Goal: Task Accomplishment & Management: Complete application form

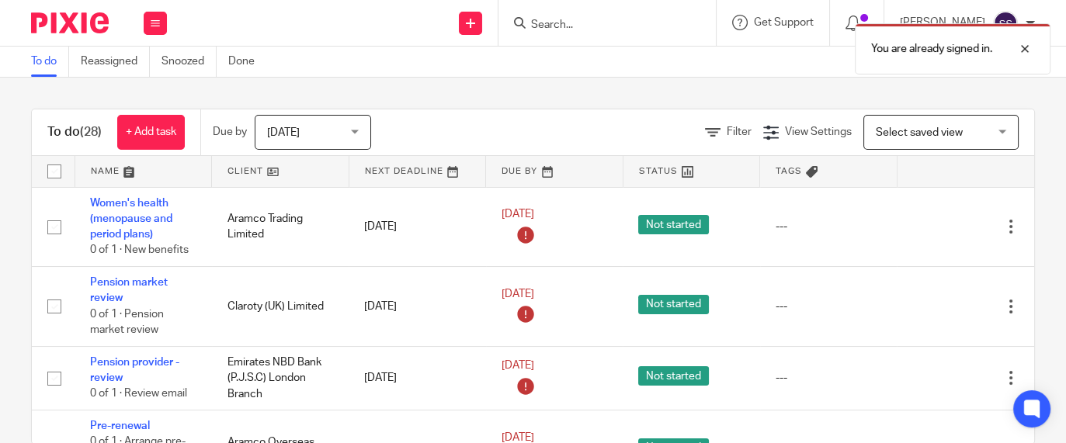
click at [614, 12] on div at bounding box center [606, 23] width 217 height 46
click at [482, 27] on link at bounding box center [470, 23] width 23 height 23
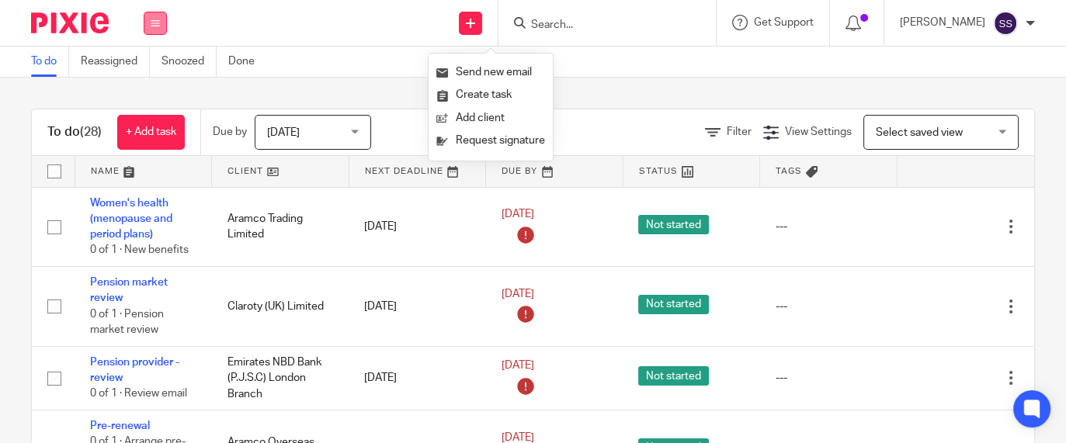
click at [161, 29] on button at bounding box center [155, 23] width 23 height 23
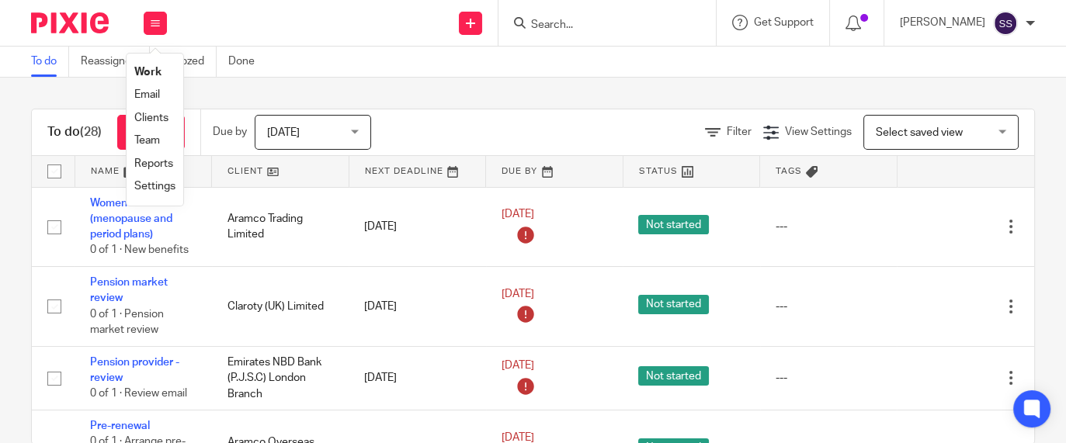
click at [158, 119] on link "Clients" at bounding box center [151, 118] width 34 height 11
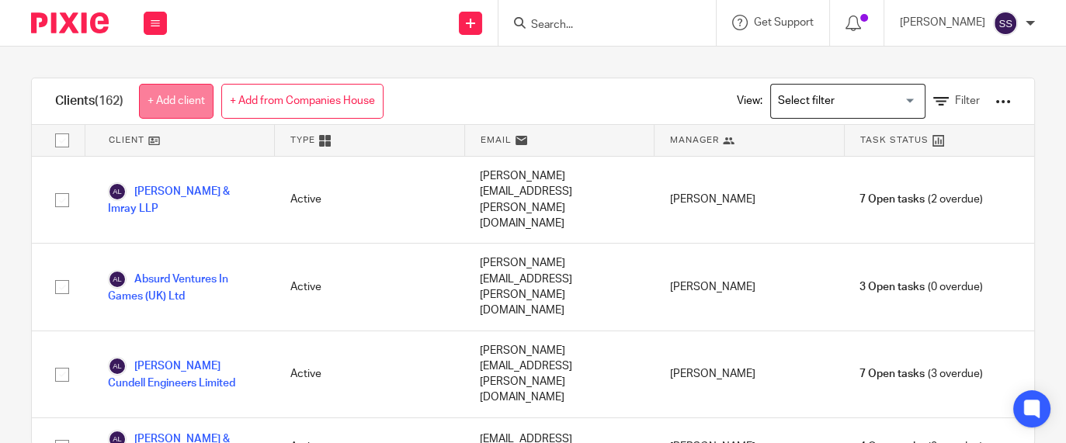
click at [202, 109] on link "+ Add client" at bounding box center [176, 101] width 75 height 35
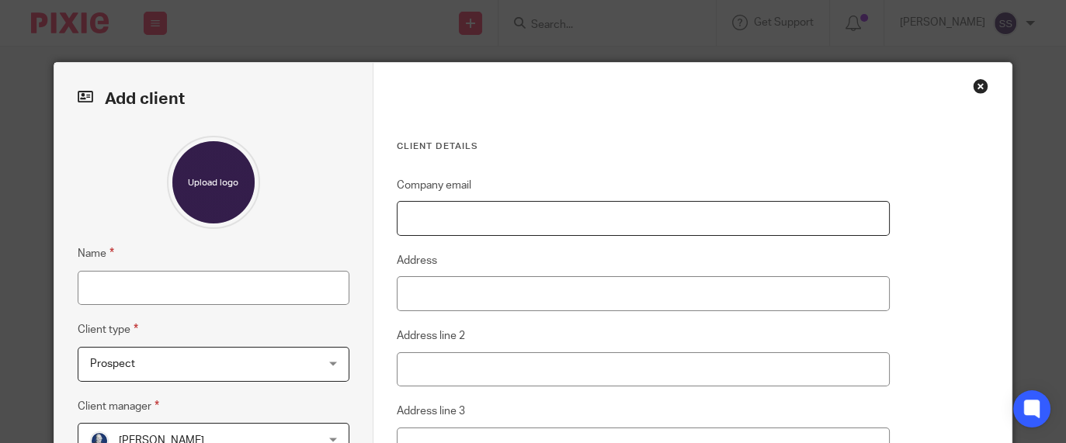
click at [460, 226] on input "Company email" at bounding box center [643, 218] width 493 height 35
click at [89, 289] on input "Name" at bounding box center [214, 288] width 272 height 35
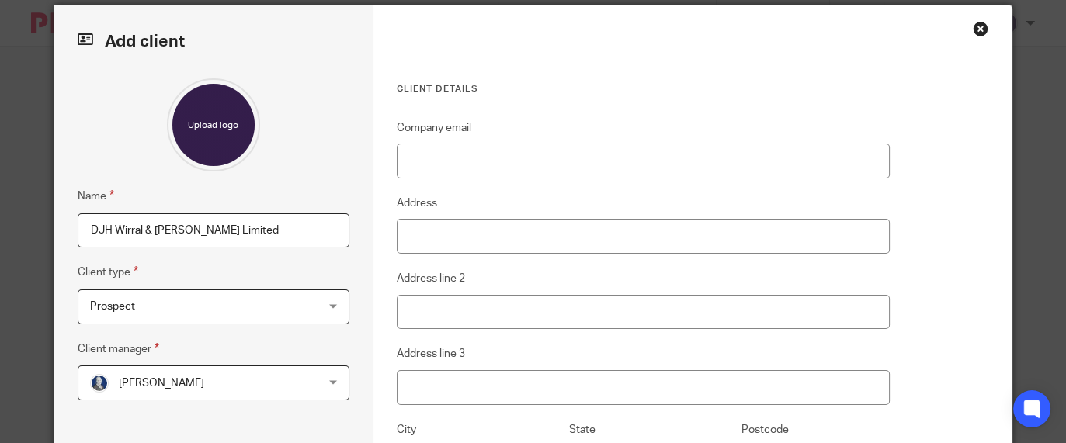
scroll to position [339, 0]
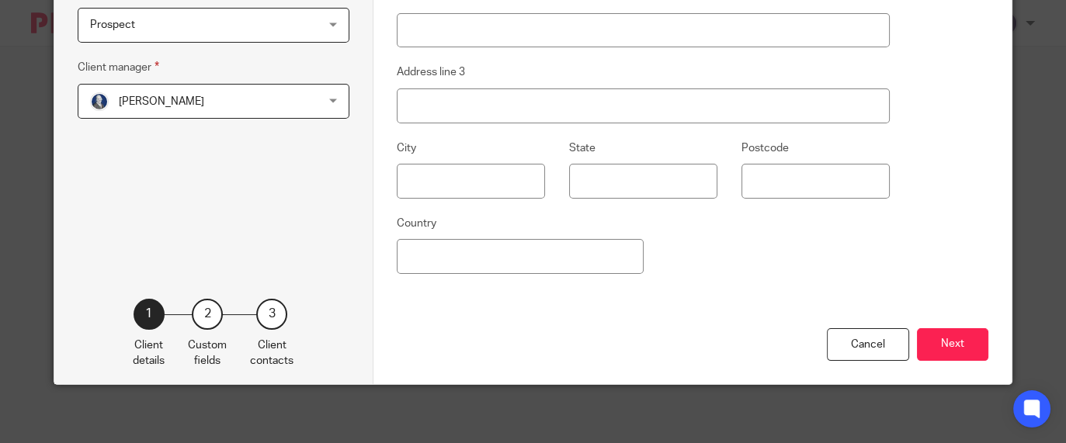
type input "DJH Wirral & Chester Limited"
click at [144, 96] on span "Aimi Arnall" at bounding box center [161, 101] width 85 height 11
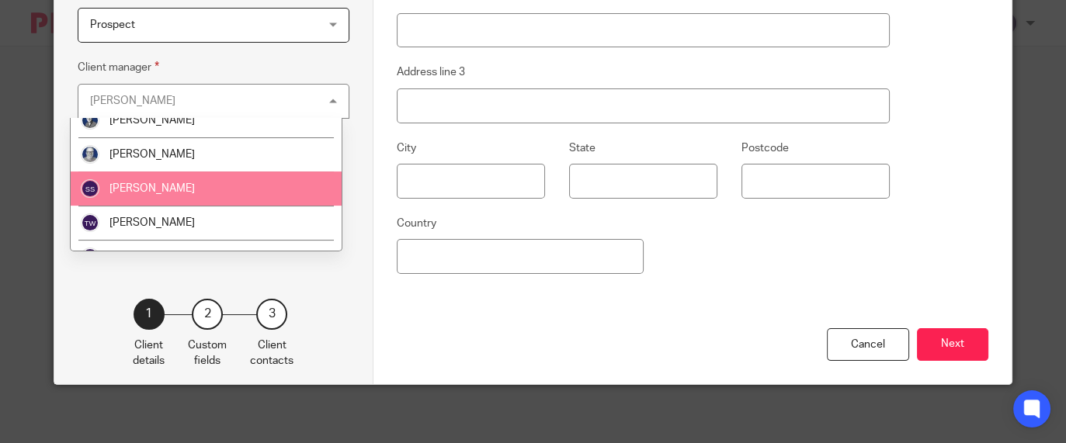
scroll to position [606, 0]
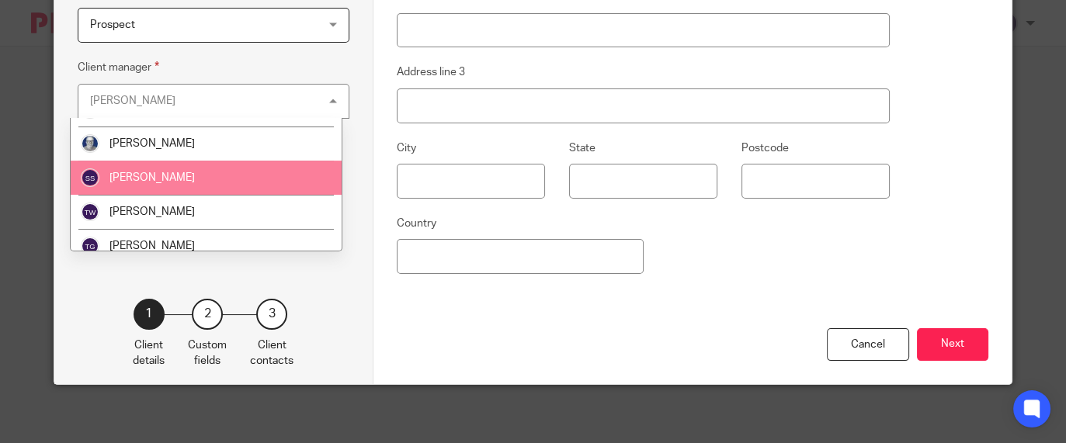
click at [185, 173] on li "[PERSON_NAME]" at bounding box center [206, 178] width 271 height 34
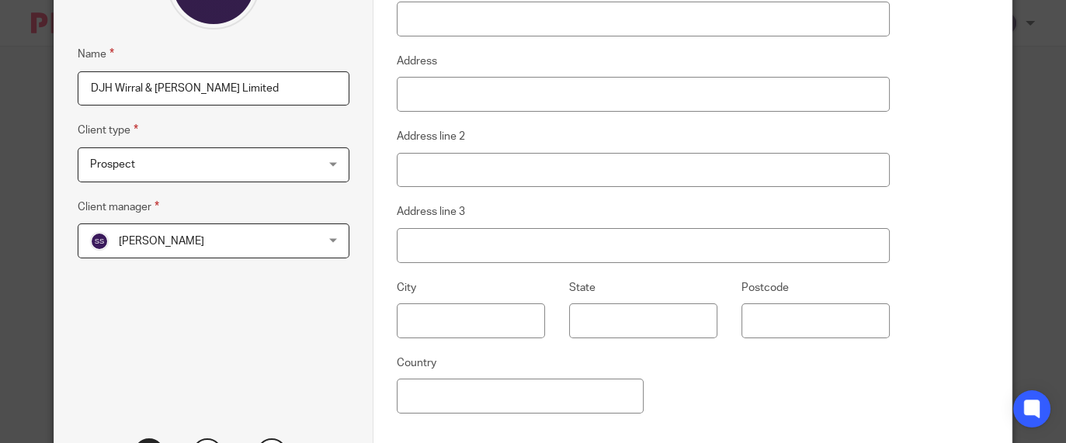
scroll to position [0, 0]
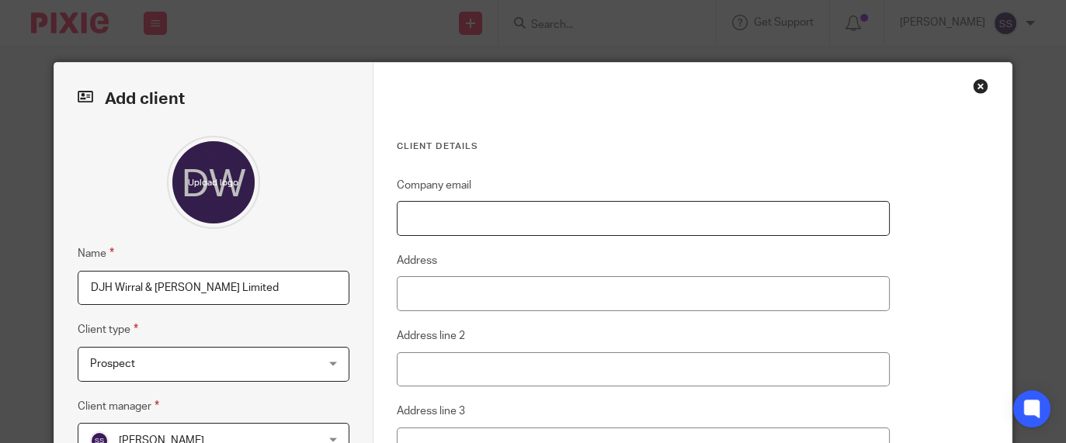
click at [502, 221] on input "Company email" at bounding box center [643, 218] width 493 height 35
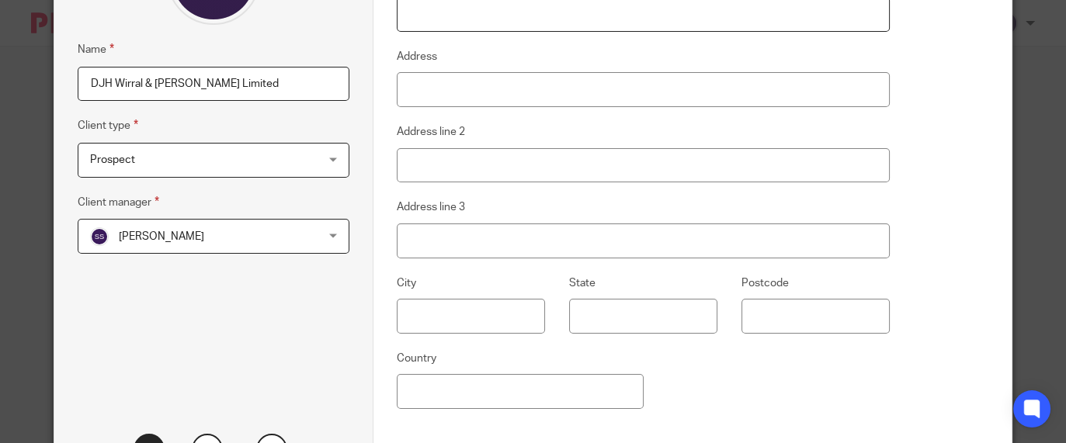
scroll to position [295, 0]
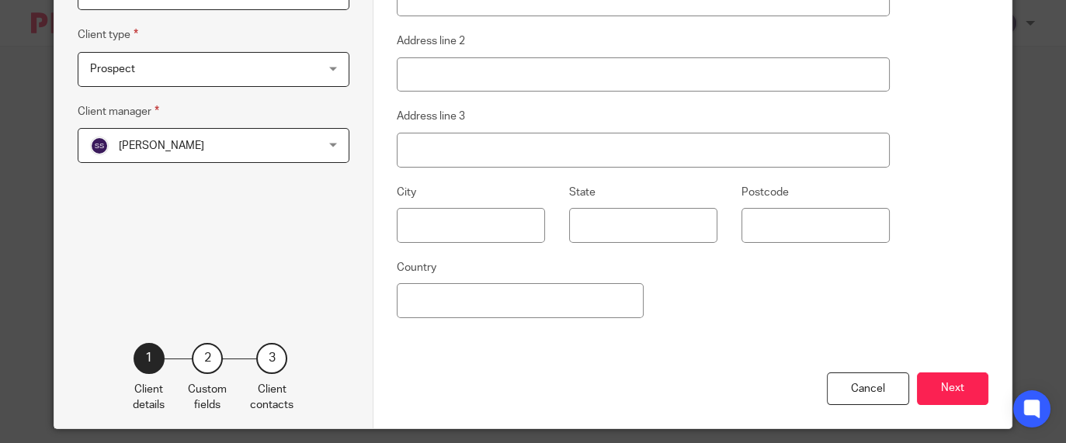
click at [951, 387] on button "Next" at bounding box center [952, 389] width 71 height 33
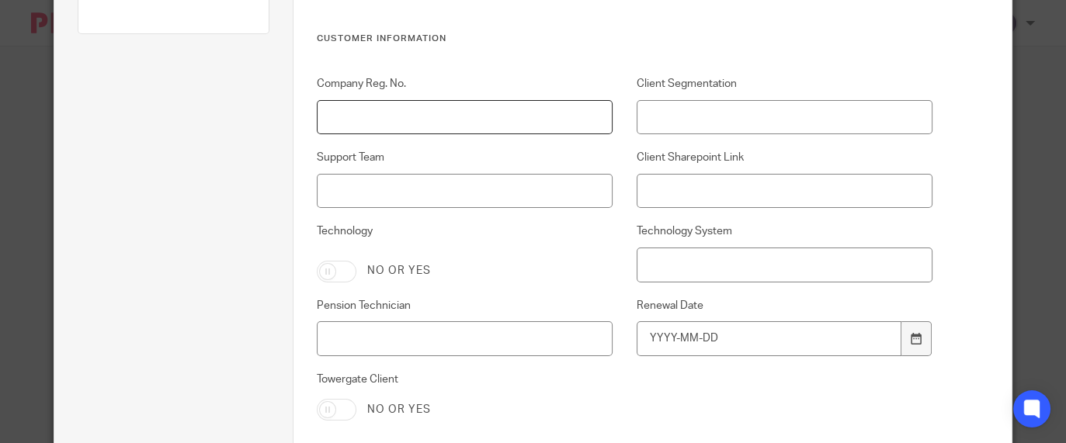
paste input "03275171"
type input "03275171"
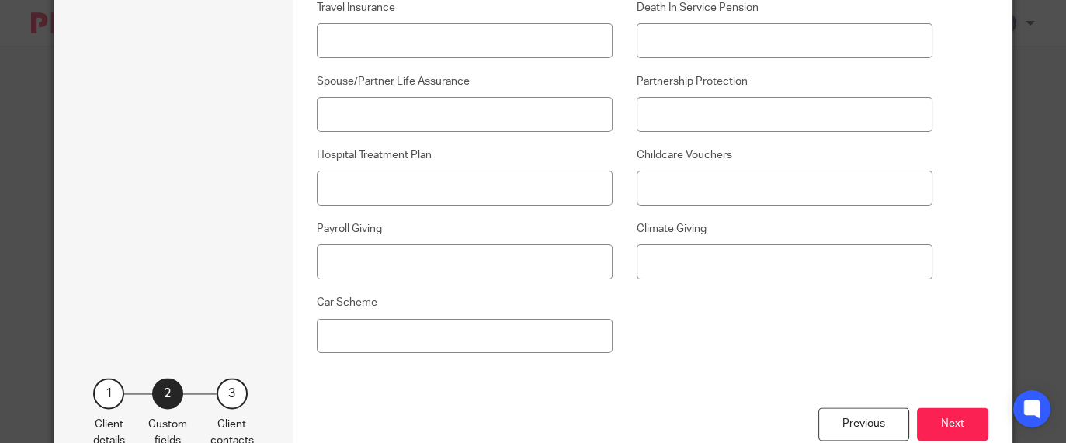
scroll to position [3142, 0]
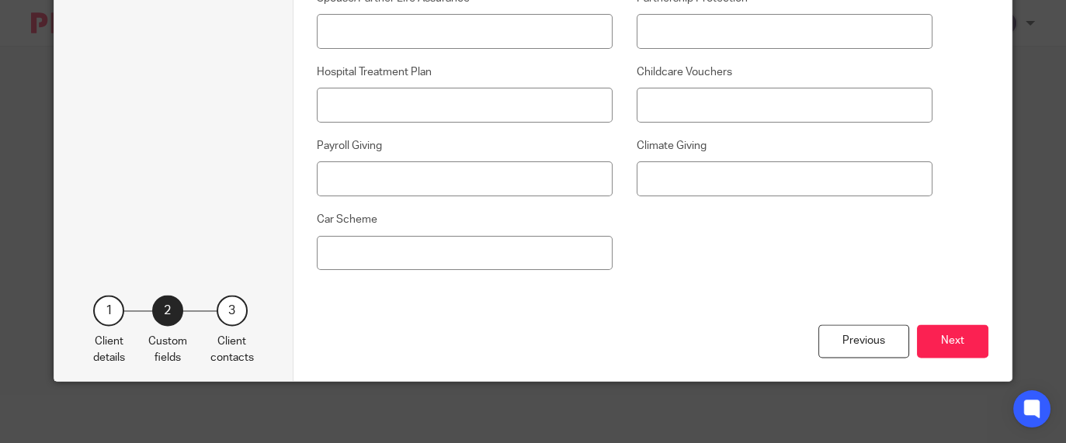
click at [935, 348] on button "Next" at bounding box center [952, 340] width 71 height 33
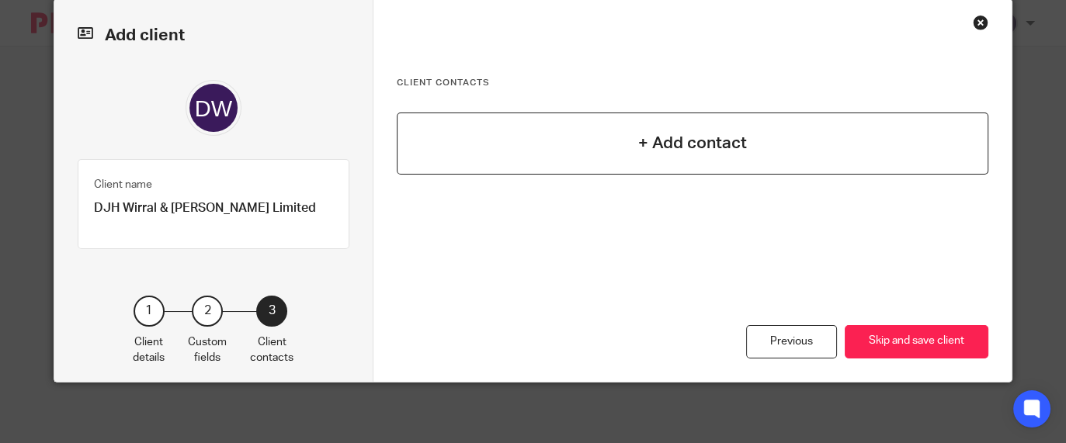
click at [660, 135] on h4 "+ Add contact" at bounding box center [692, 143] width 109 height 24
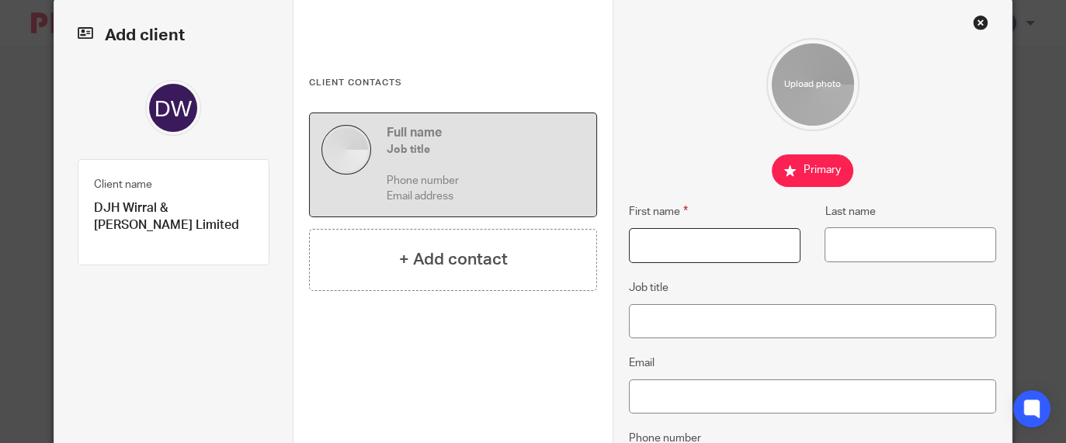
click at [667, 243] on input "First name" at bounding box center [715, 245] width 172 height 35
type input "Rochelle"
type input "Murinas"
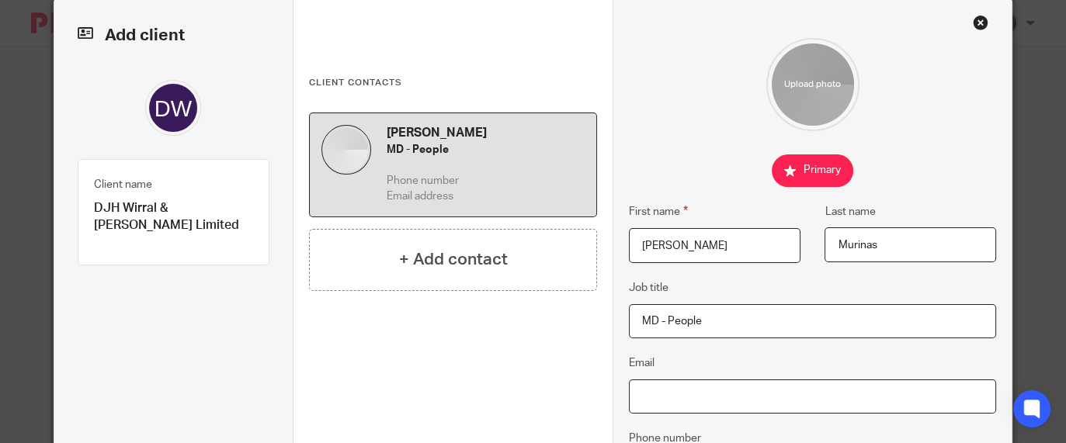
click at [687, 388] on input "Email" at bounding box center [812, 396] width 367 height 35
drag, startPoint x: 714, startPoint y: 321, endPoint x: 532, endPoint y: 332, distance: 182.7
click at [532, 332] on div "Add client Client name DJH Wirral & Chester Limited Client type 1 Client detail…" at bounding box center [533, 394] width 958 height 791
type input "FCIPD - Managing Director"
paste input "Rochelle.Murinas@djh.co.uk"
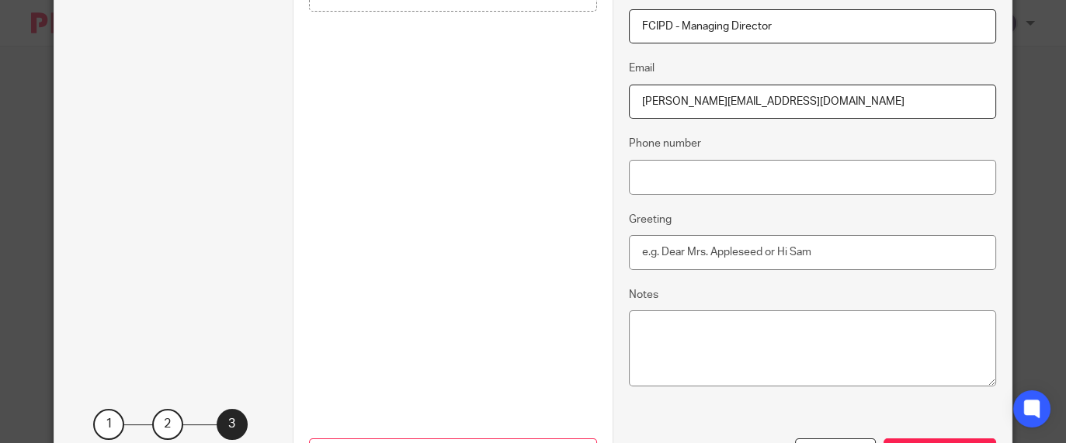
scroll to position [472, 0]
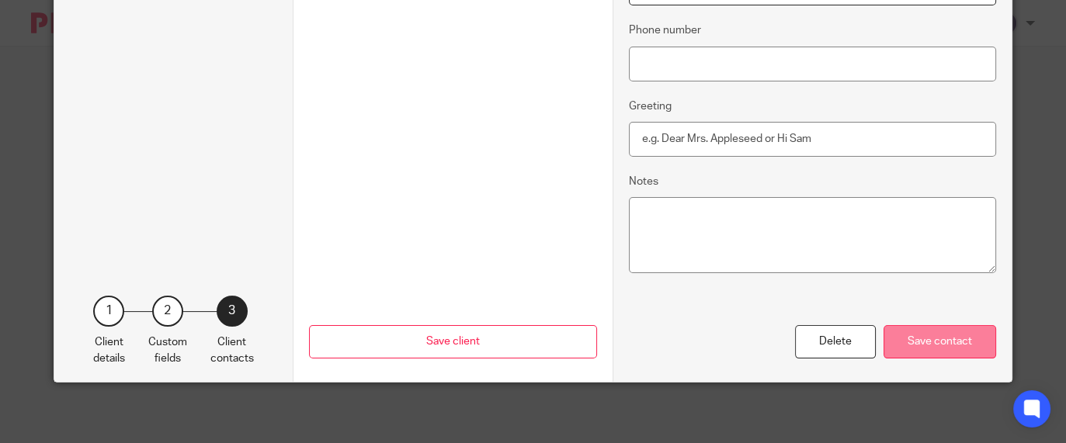
type input "Rochelle.Murinas@djh.co.uk"
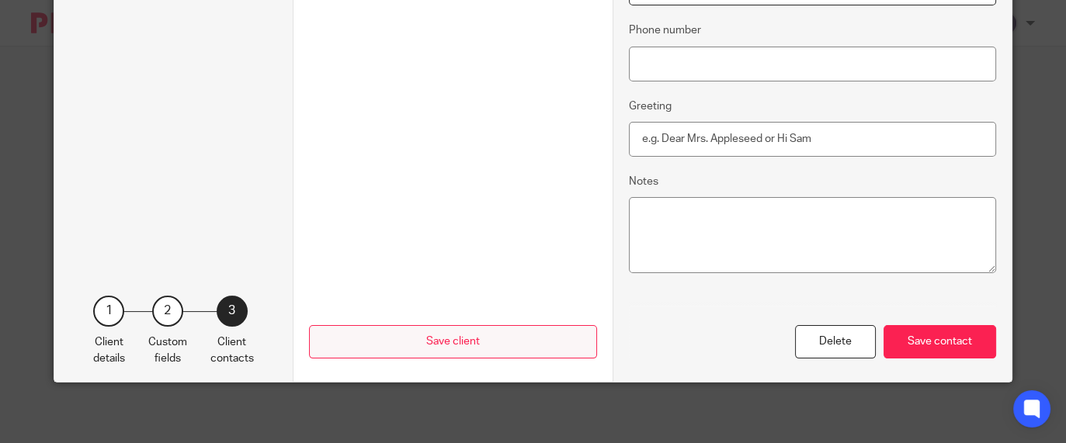
click at [929, 336] on div "Save contact" at bounding box center [939, 341] width 113 height 33
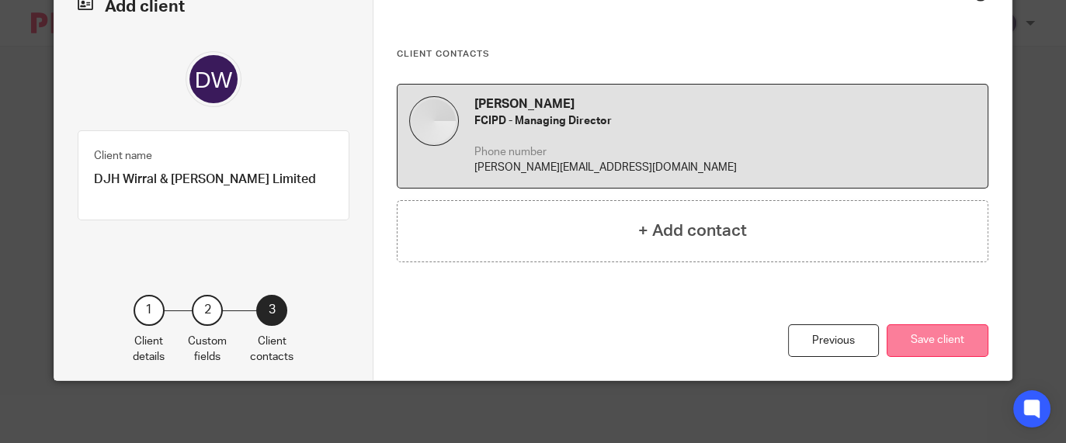
scroll to position [91, 0]
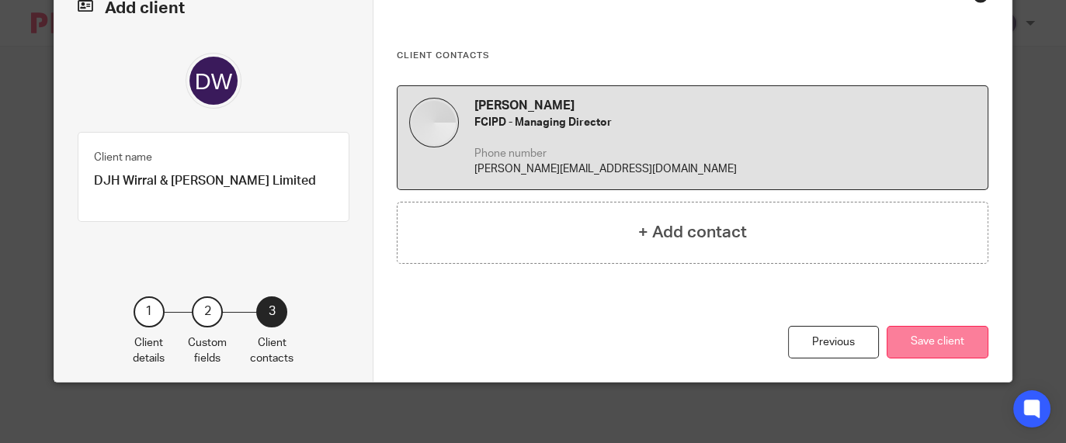
click at [910, 338] on button "Save client" at bounding box center [937, 342] width 102 height 33
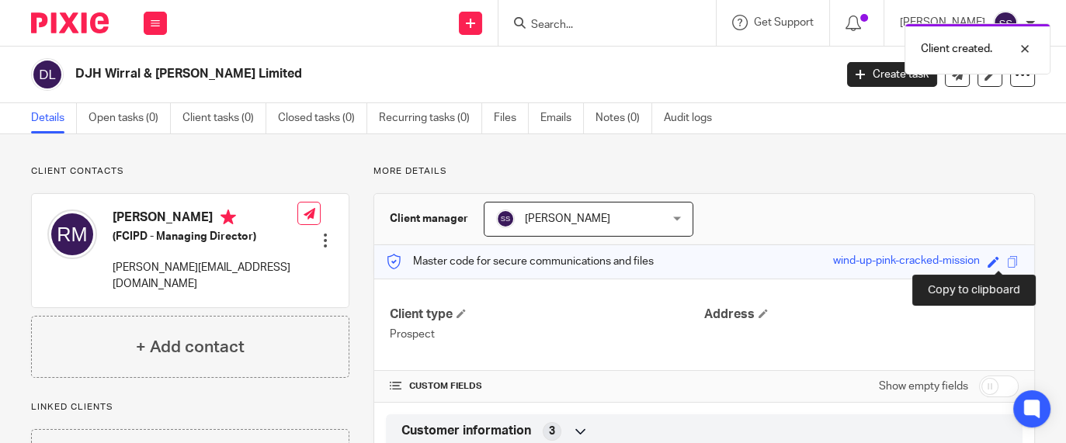
click at [1007, 258] on span at bounding box center [1013, 262] width 12 height 12
click at [1007, 262] on span at bounding box center [1013, 262] width 12 height 12
click at [1007, 265] on span at bounding box center [1013, 262] width 12 height 12
